Goal: Transaction & Acquisition: Subscribe to service/newsletter

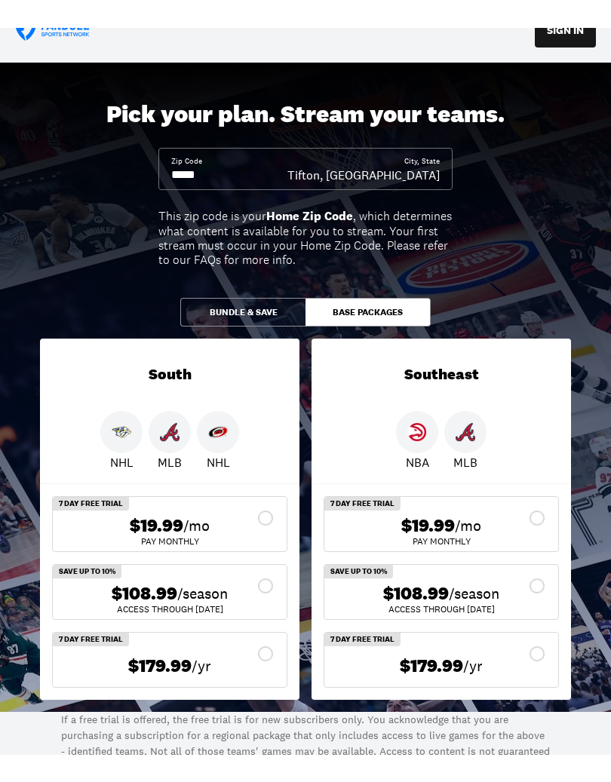
scroll to position [29, 0]
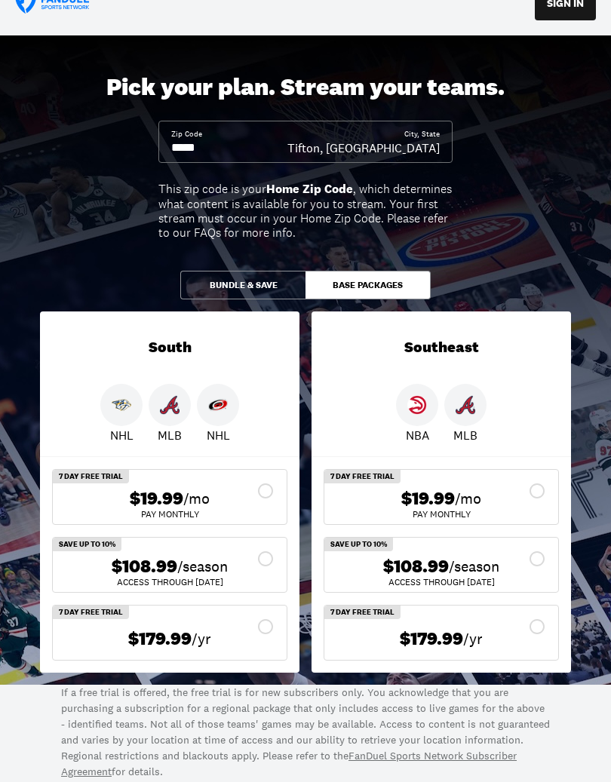
click at [368, 275] on button "Base Packages" at bounding box center [367, 285] width 125 height 29
click at [240, 291] on button "Bundle & Save" at bounding box center [242, 285] width 125 height 29
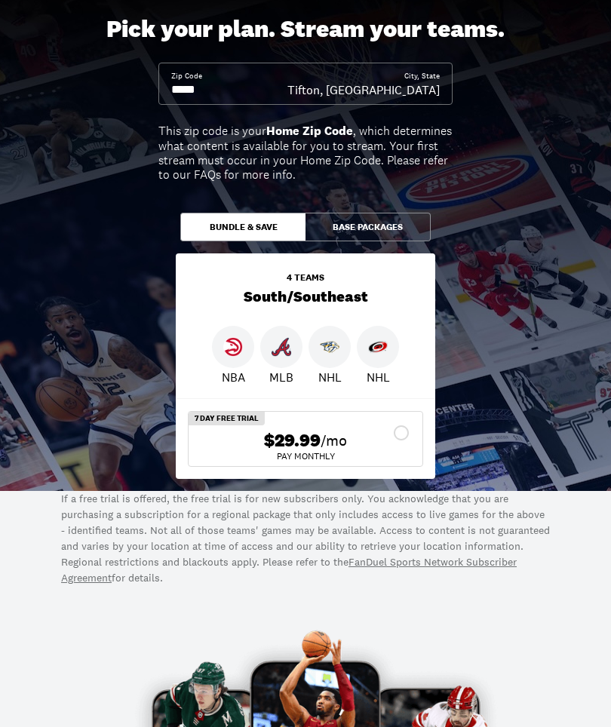
scroll to position [0, 0]
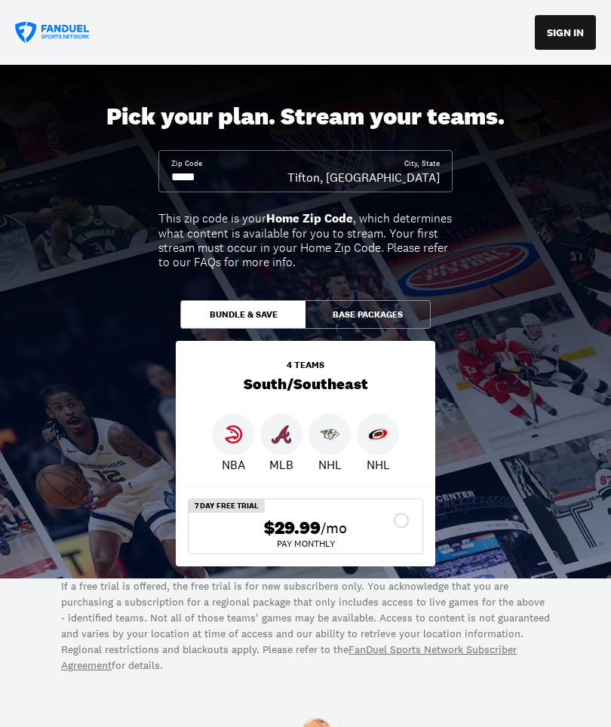
click at [375, 300] on button "Base Packages" at bounding box center [367, 314] width 125 height 29
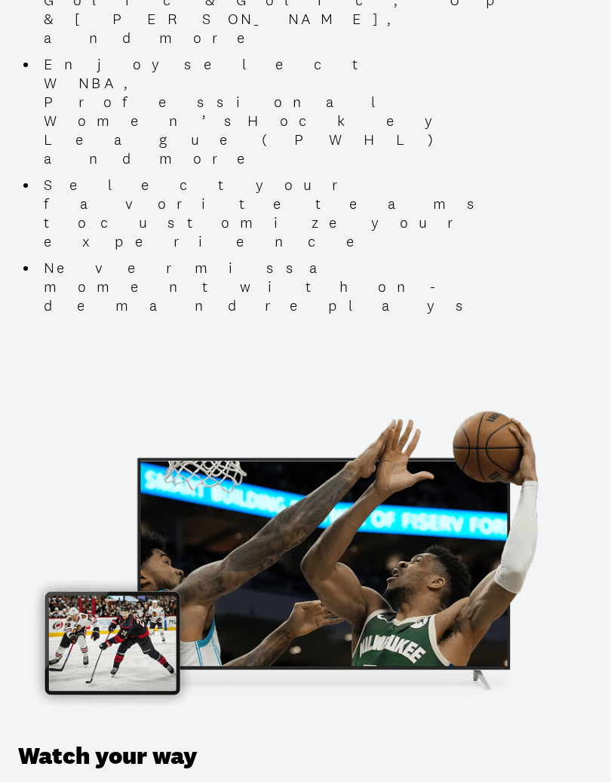
scroll to position [1414, 0]
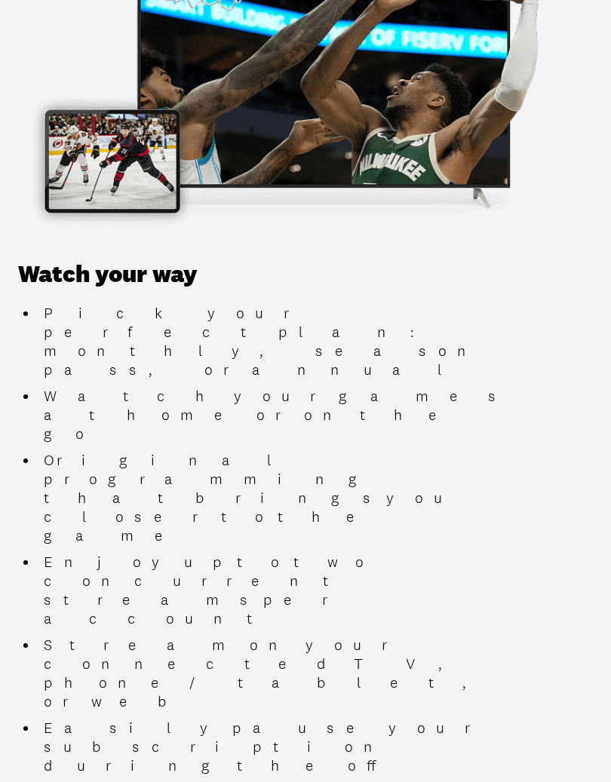
scroll to position [1895, 0]
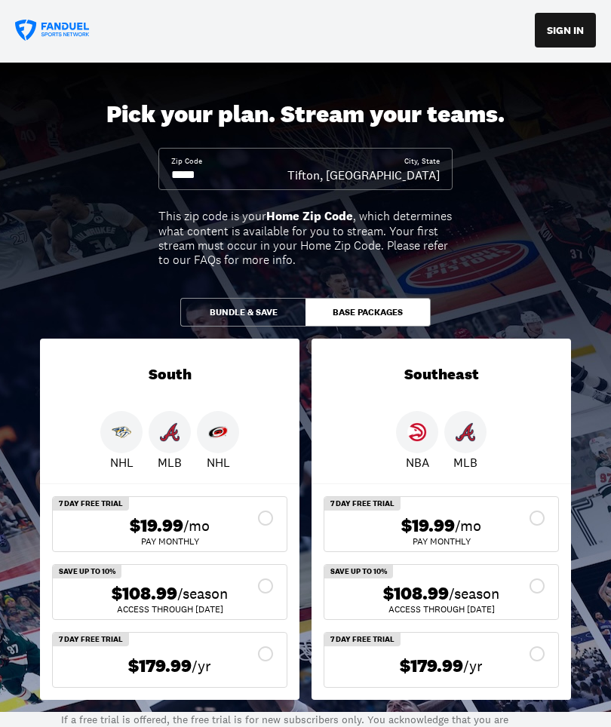
scroll to position [1, 0]
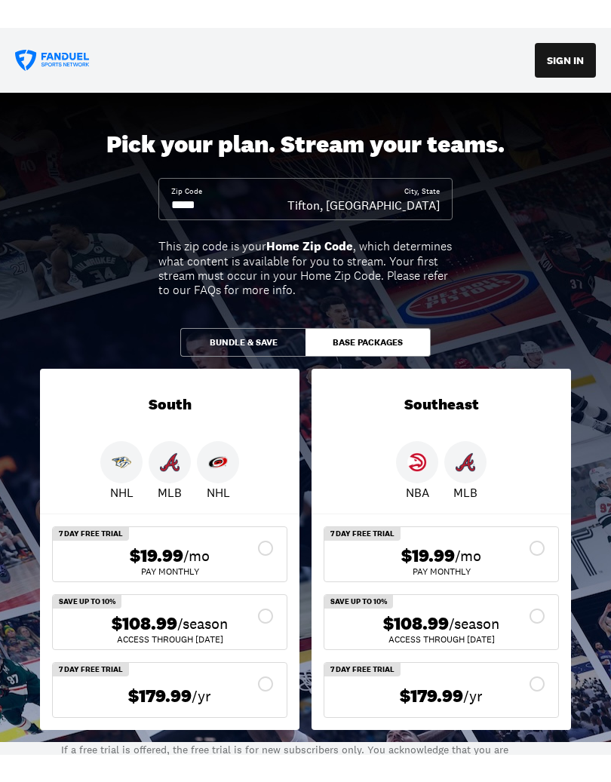
scroll to position [2, 0]
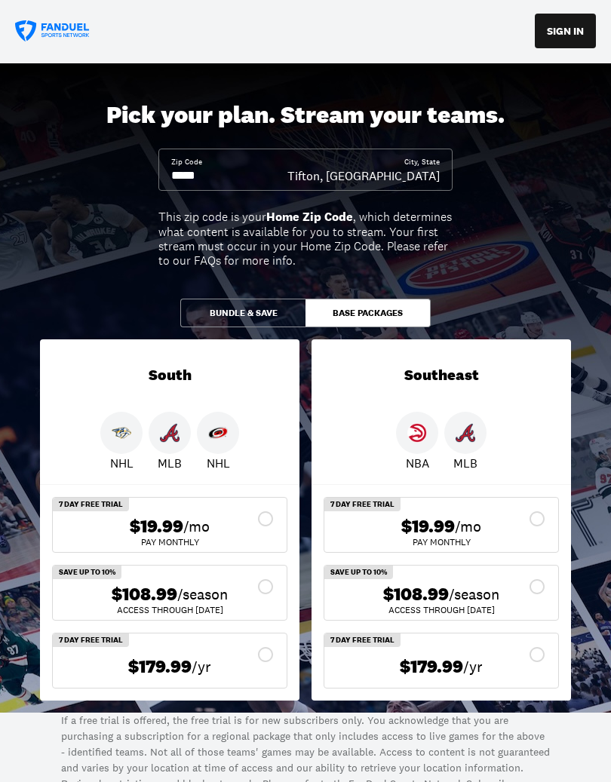
click at [544, 511] on icon at bounding box center [537, 519] width 18 height 18
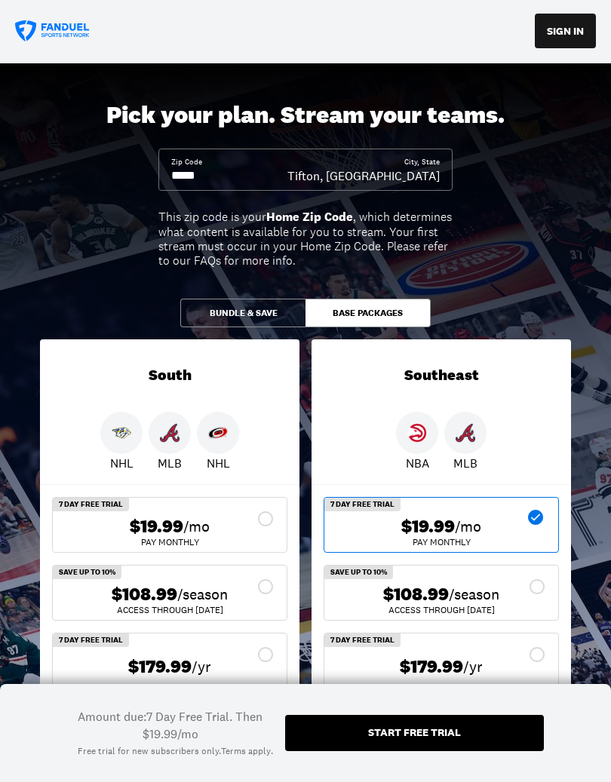
click at [445, 726] on div "Start free trial" at bounding box center [414, 732] width 93 height 11
